Goal: Task Accomplishment & Management: Manage account settings

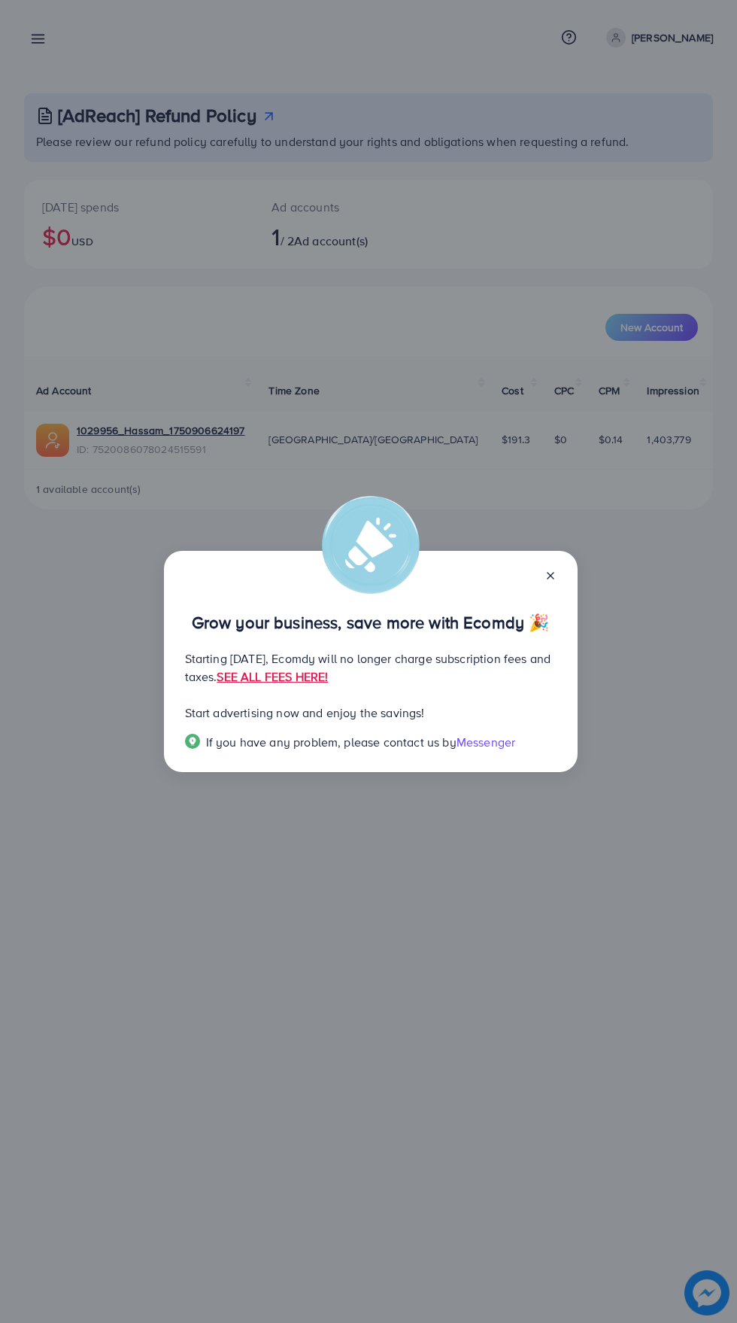
click at [550, 576] on line at bounding box center [551, 576] width 6 height 6
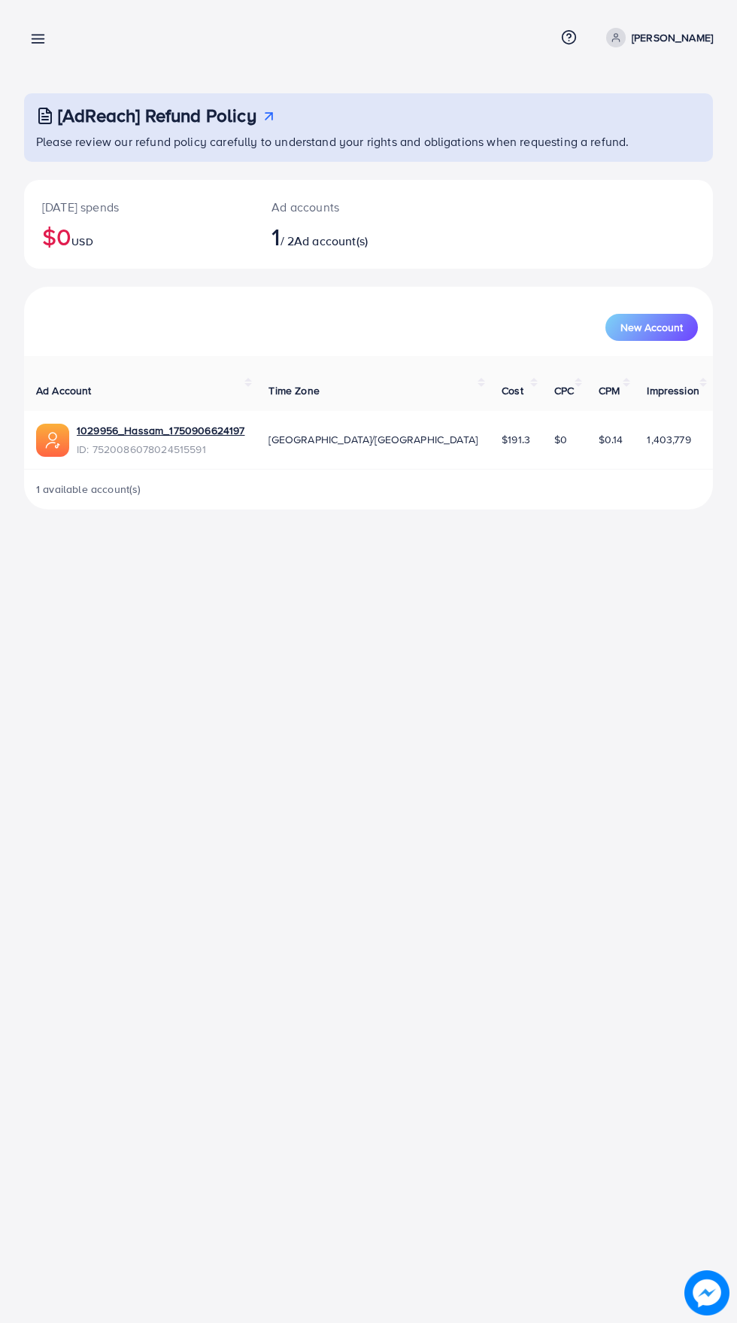
click at [38, 35] on line at bounding box center [38, 35] width 12 height 0
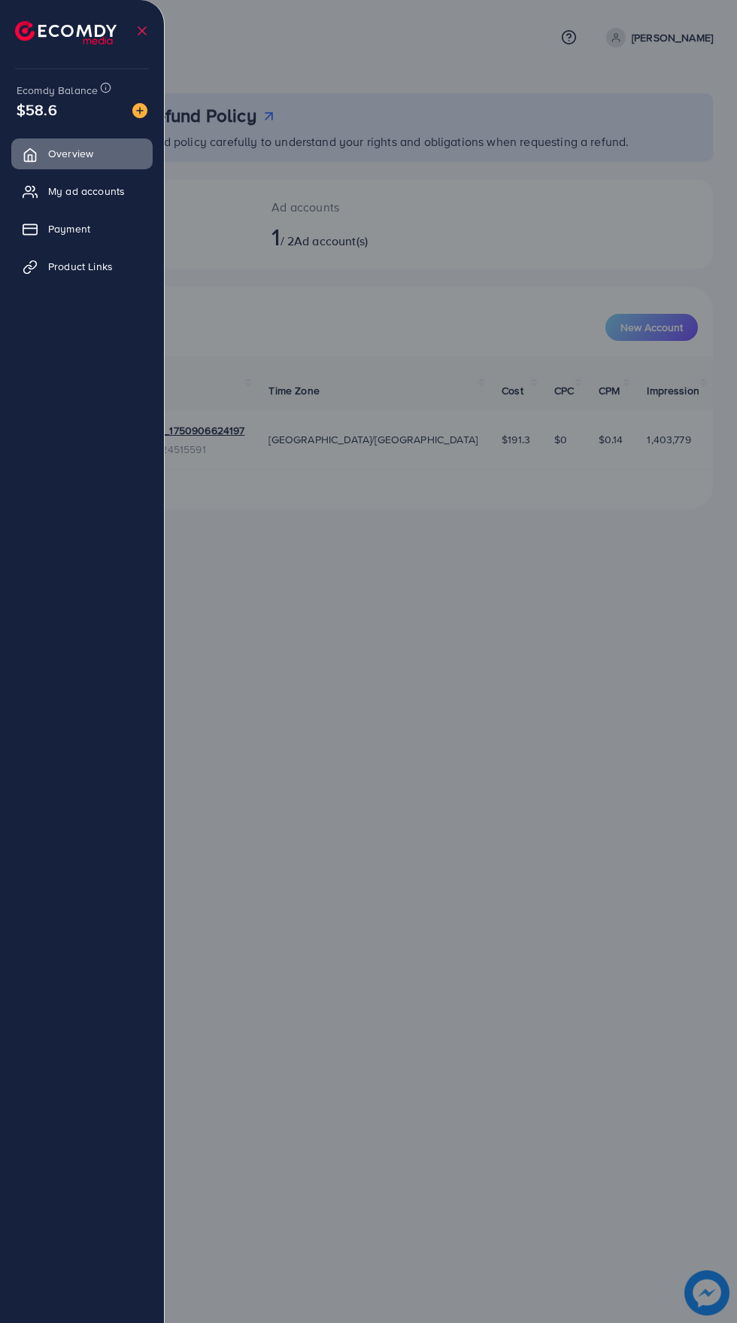
click at [71, 187] on span "My ad accounts" at bounding box center [86, 191] width 77 height 15
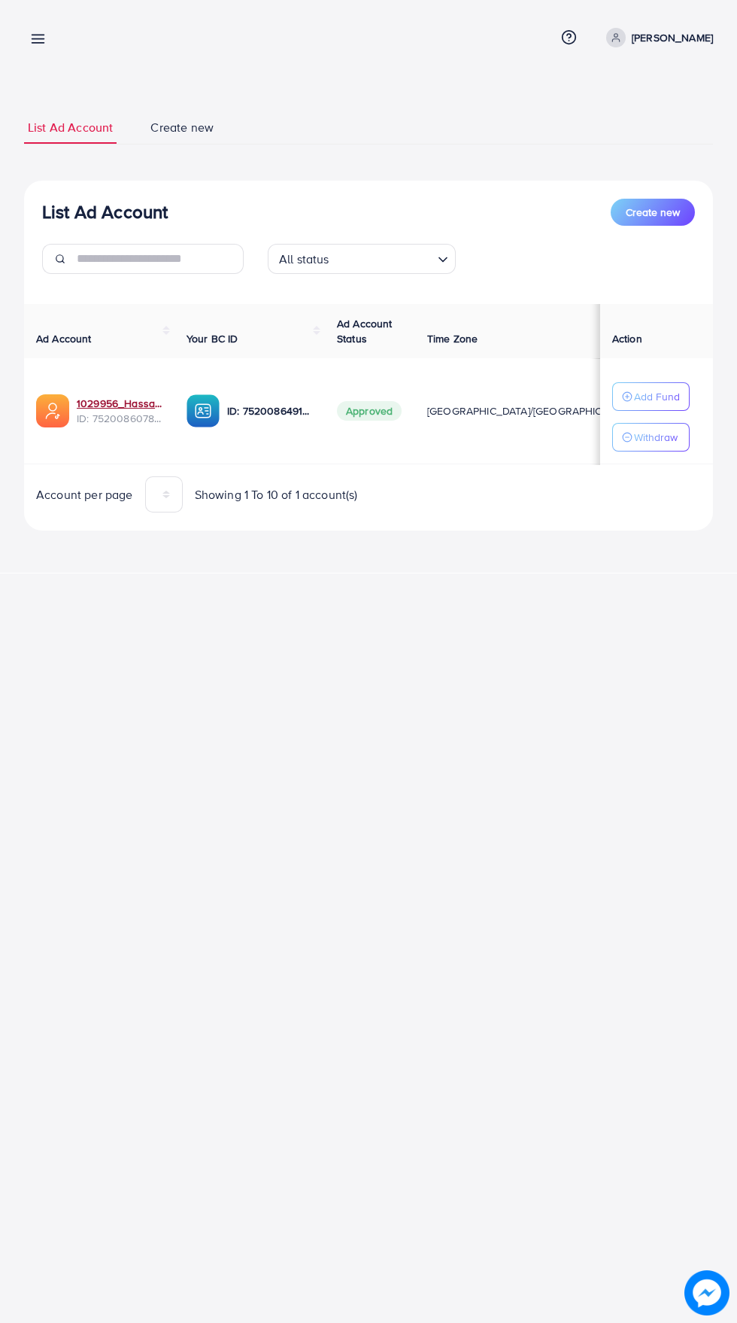
click at [101, 401] on link "1029956_Hassam_1750906624197" at bounding box center [120, 403] width 86 height 15
